Goal: Information Seeking & Learning: Learn about a topic

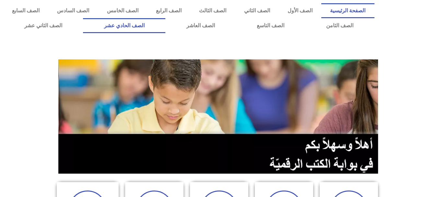
click at [165, 23] on link "الصف الحادي عشر" at bounding box center [124, 25] width 82 height 15
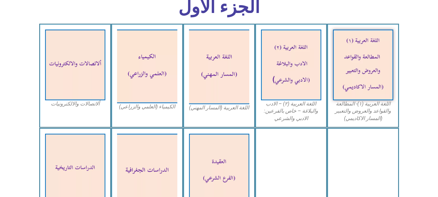
scroll to position [203, 0]
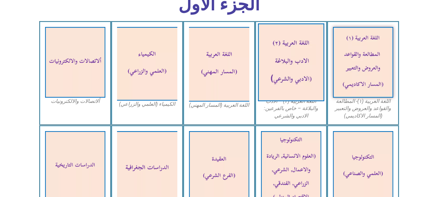
click at [301, 69] on img at bounding box center [291, 62] width 66 height 78
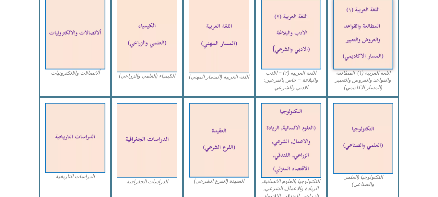
scroll to position [234, 0]
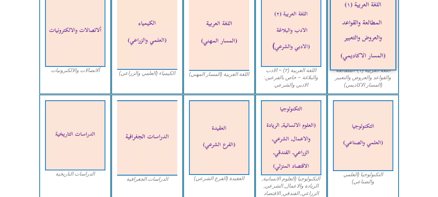
click at [378, 48] on img at bounding box center [362, 32] width 66 height 78
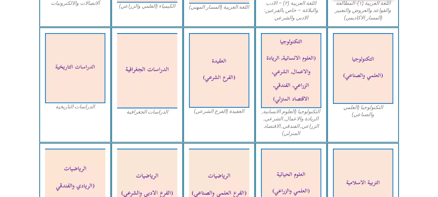
scroll to position [298, 0]
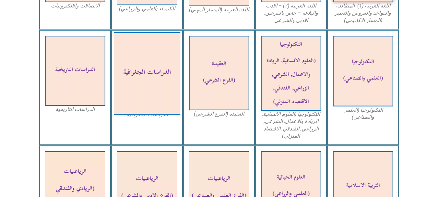
click at [147, 57] on img at bounding box center [147, 73] width 66 height 83
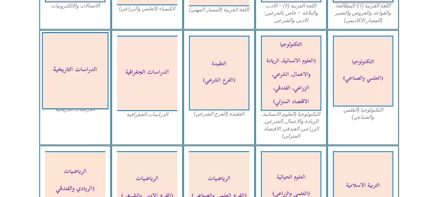
click at [61, 64] on img at bounding box center [75, 70] width 66 height 77
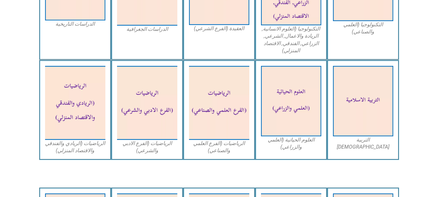
scroll to position [415, 0]
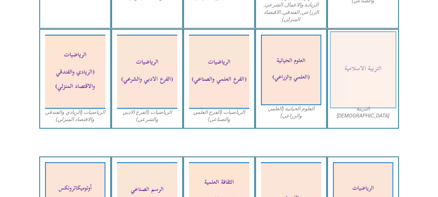
click at [349, 74] on img at bounding box center [362, 69] width 66 height 77
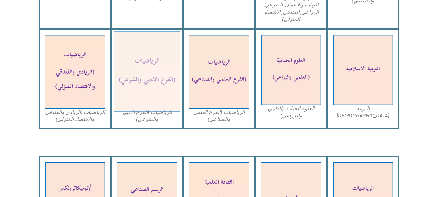
click at [159, 74] on img at bounding box center [147, 71] width 66 height 81
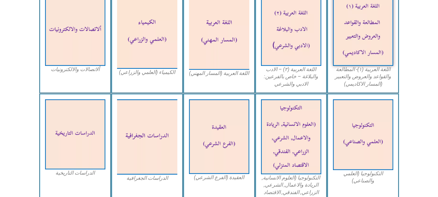
scroll to position [240, 0]
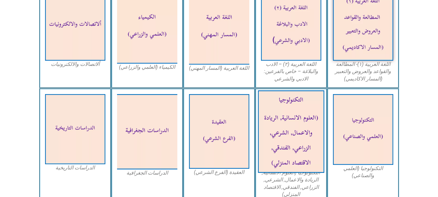
click at [293, 112] on img at bounding box center [291, 131] width 66 height 82
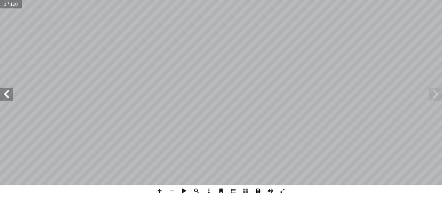
click at [258, 191] on span at bounding box center [258, 190] width 12 height 12
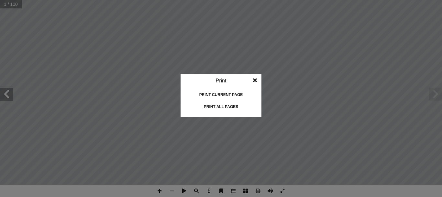
click at [223, 105] on div "Print all pages" at bounding box center [221, 106] width 65 height 10
click at [214, 106] on div "Print all pages" at bounding box center [221, 106] width 65 height 10
click at [219, 107] on div "Print all pages" at bounding box center [221, 106] width 65 height 10
click at [224, 109] on div "Print all pages" at bounding box center [221, 106] width 65 height 10
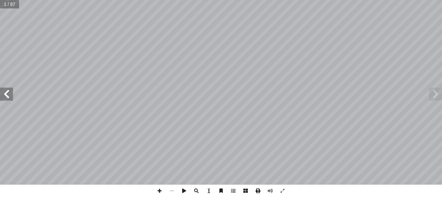
click at [258, 191] on span at bounding box center [258, 190] width 12 height 12
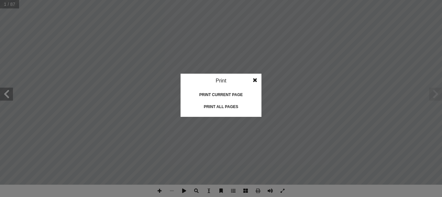
click at [224, 104] on div "Print all pages" at bounding box center [221, 106] width 65 height 10
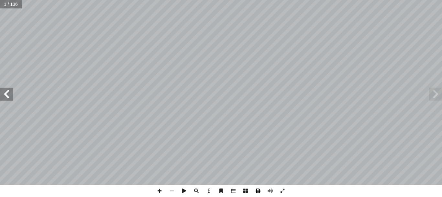
click at [259, 192] on span at bounding box center [258, 190] width 12 height 12
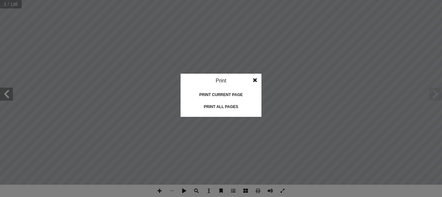
click at [234, 108] on div "Print all pages" at bounding box center [221, 106] width 65 height 10
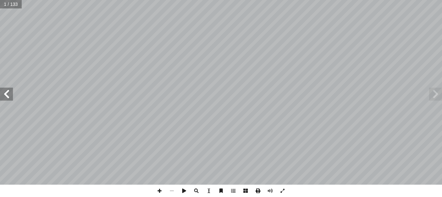
click at [262, 193] on span at bounding box center [258, 190] width 12 height 12
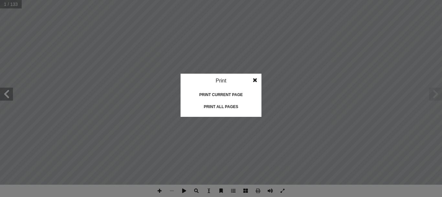
click at [229, 108] on div "Print all pages" at bounding box center [221, 106] width 65 height 10
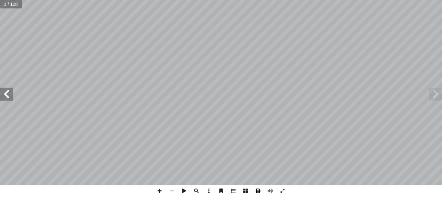
click at [259, 193] on span at bounding box center [258, 190] width 12 height 12
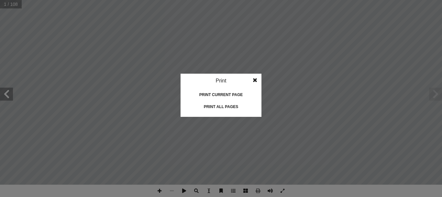
click at [221, 107] on div "Print all pages" at bounding box center [221, 106] width 65 height 10
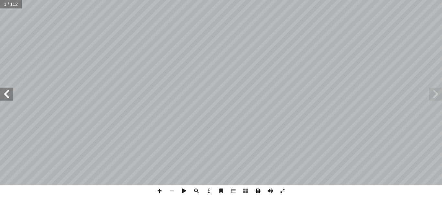
click at [260, 191] on span at bounding box center [258, 190] width 12 height 12
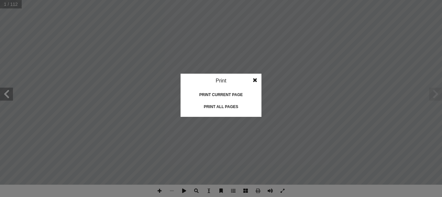
click at [225, 104] on div "Print all pages" at bounding box center [221, 106] width 65 height 10
